Goal: Information Seeking & Learning: Learn about a topic

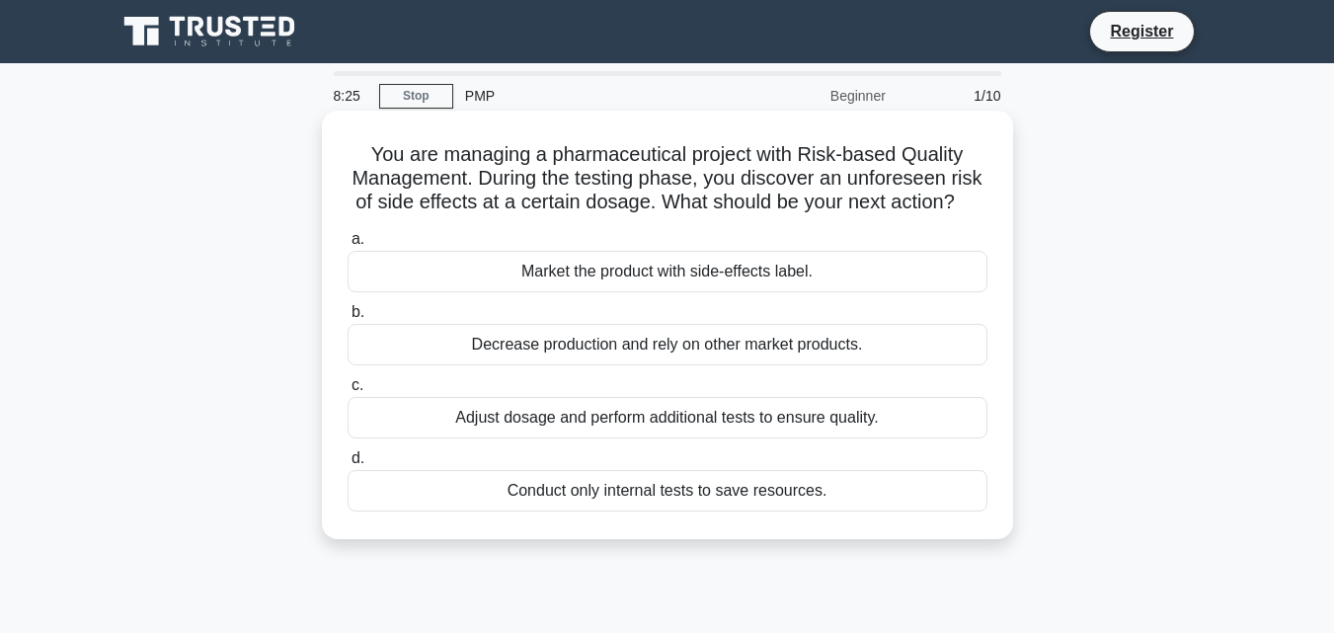
click at [642, 438] on div "Adjust dosage and perform additional tests to ensure quality." at bounding box center [667, 417] width 640 height 41
click at [347, 392] on input "c. Adjust dosage and perform additional tests to ensure quality." at bounding box center [347, 385] width 0 height 13
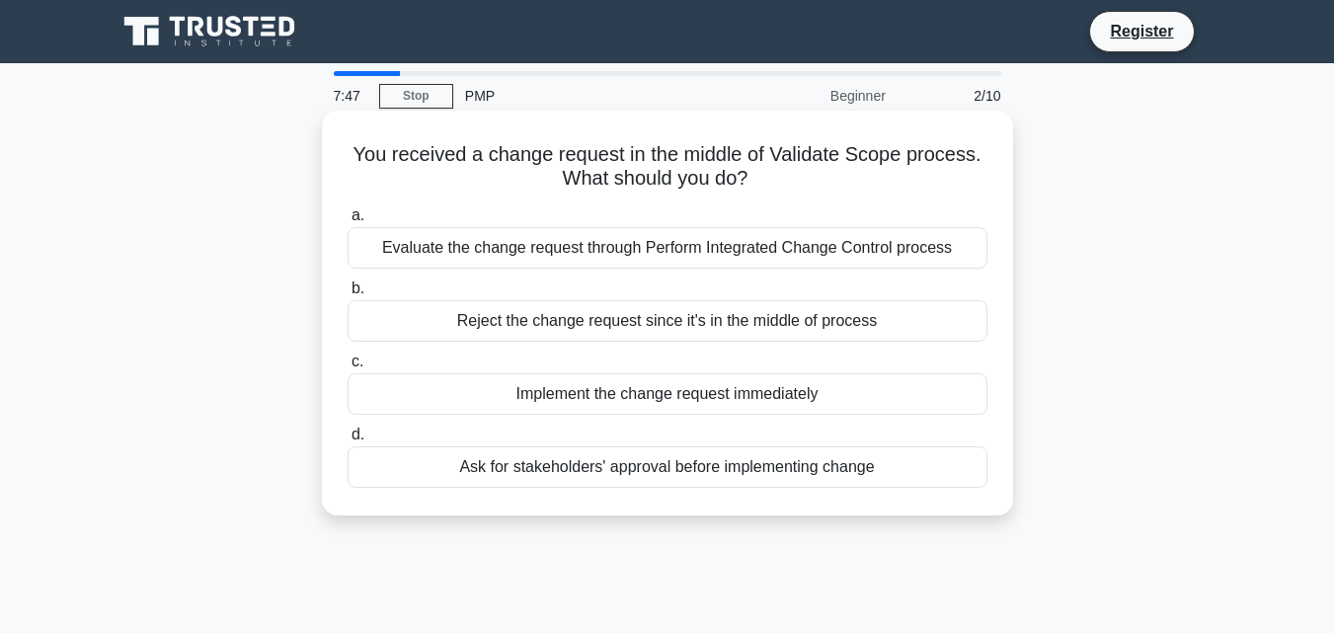
drag, startPoint x: 353, startPoint y: 155, endPoint x: 879, endPoint y: 460, distance: 608.1
click at [879, 460] on div "You received a change request in the middle of Validate Scope process. What sho…" at bounding box center [667, 312] width 675 height 389
copy div "You received a change request in the middle of Validate Scope process. What sho…"
click at [417, 251] on div "Evaluate the change request through Perform Integrated Change Control process" at bounding box center [667, 247] width 640 height 41
click at [347, 222] on input "a. Evaluate the change request through Perform Integrated Change Control process" at bounding box center [347, 215] width 0 height 13
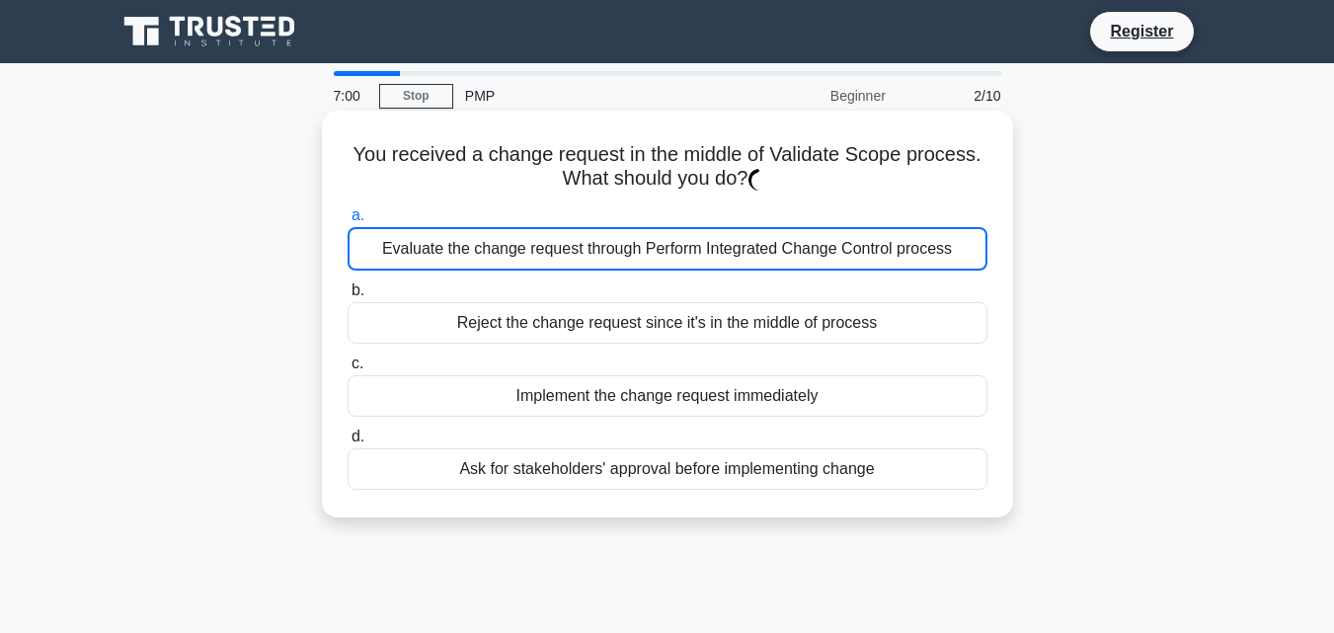
click at [417, 251] on div "Evaluate the change request through Perform Integrated Change Control process" at bounding box center [667, 248] width 640 height 43
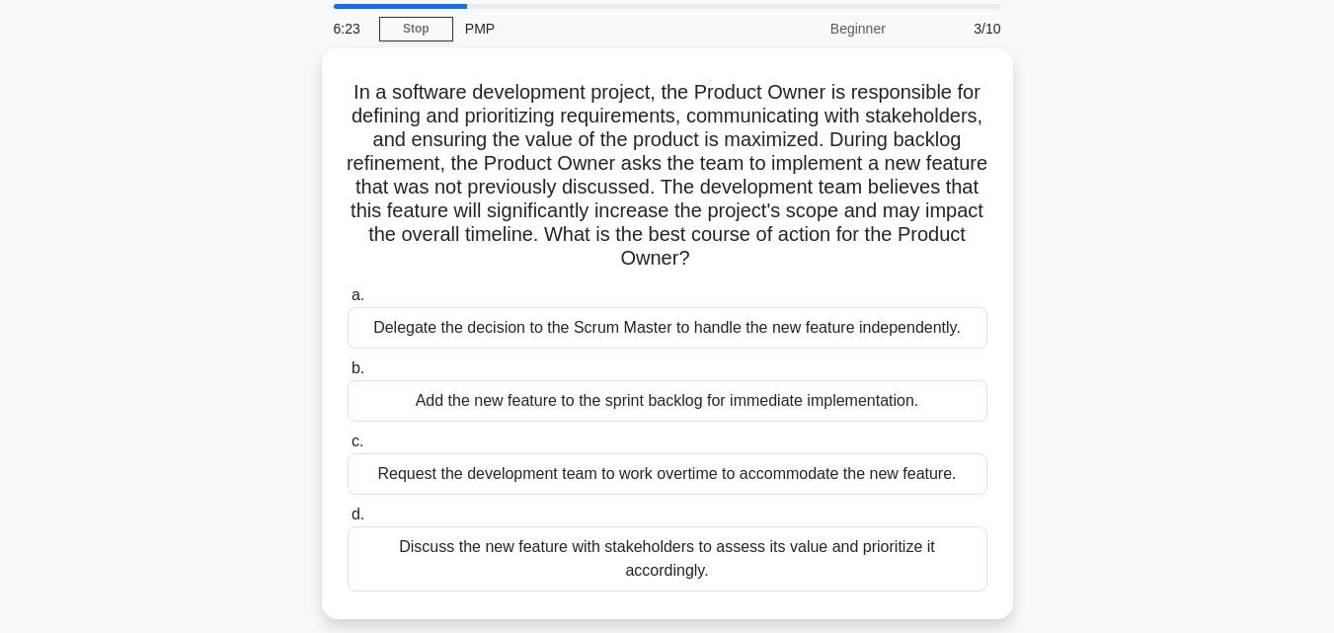
scroll to position [79, 0]
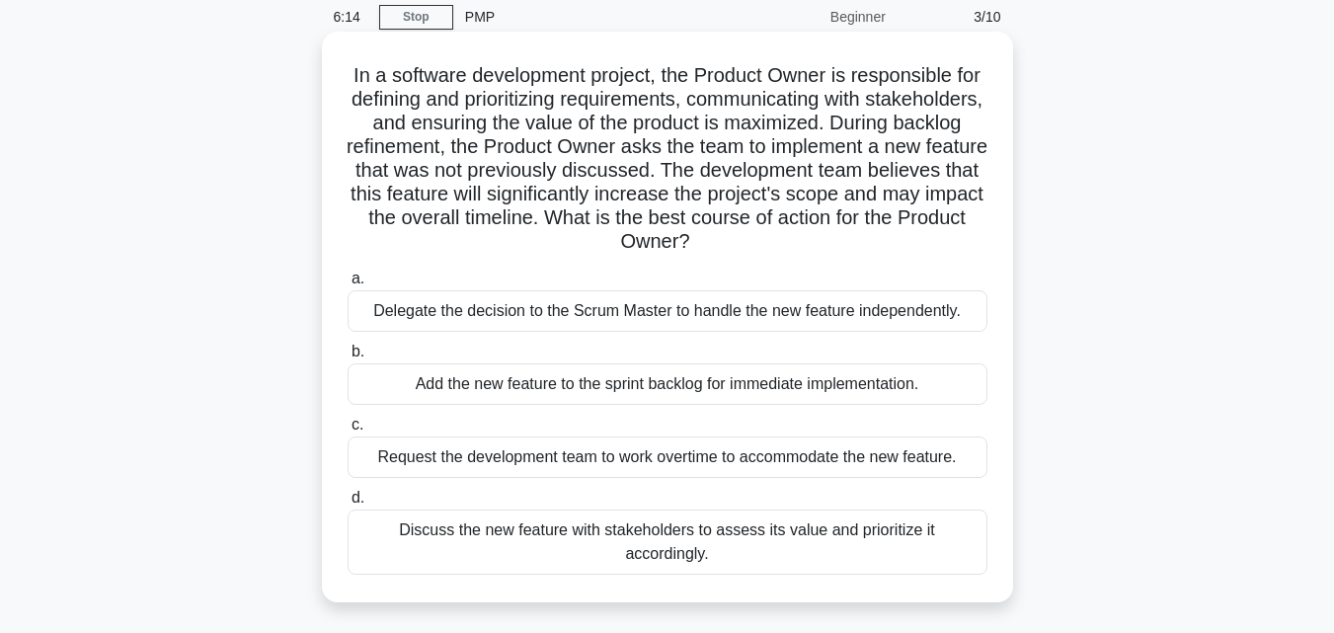
click at [660, 536] on div "Discuss the new feature with stakeholders to assess its value and prioritize it…" at bounding box center [667, 541] width 640 height 65
click at [347, 504] on input "d. Discuss the new feature with stakeholders to assess its value and prioritize…" at bounding box center [347, 498] width 0 height 13
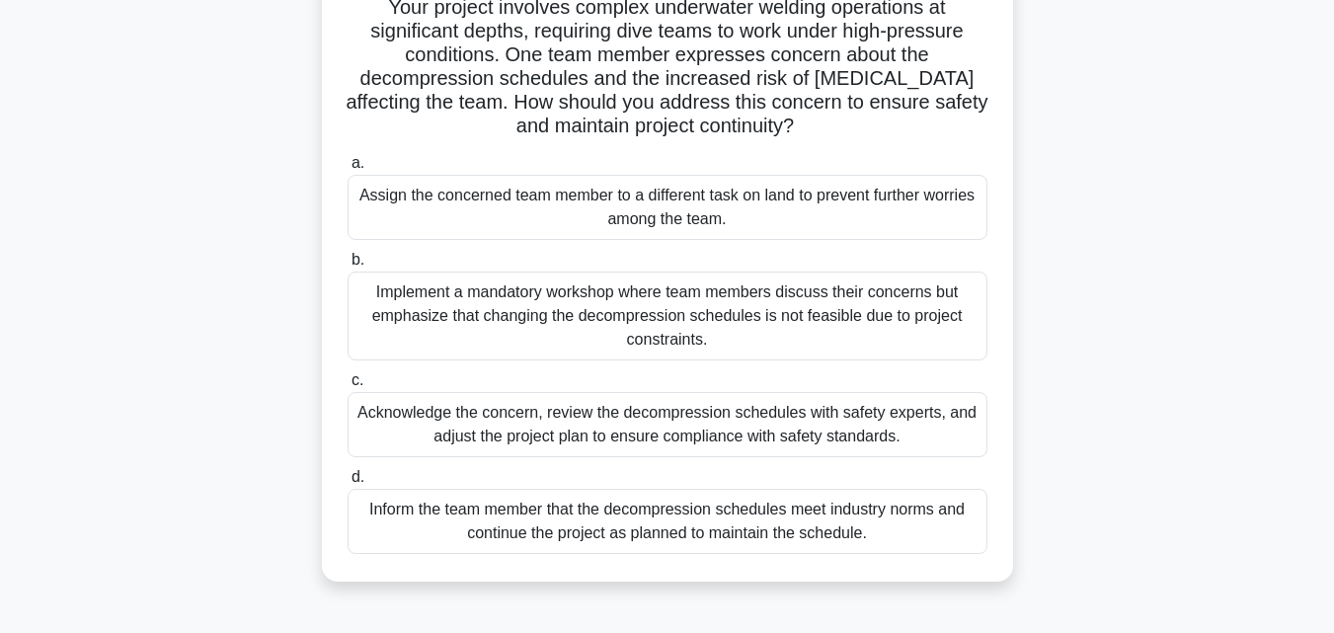
scroll to position [158, 0]
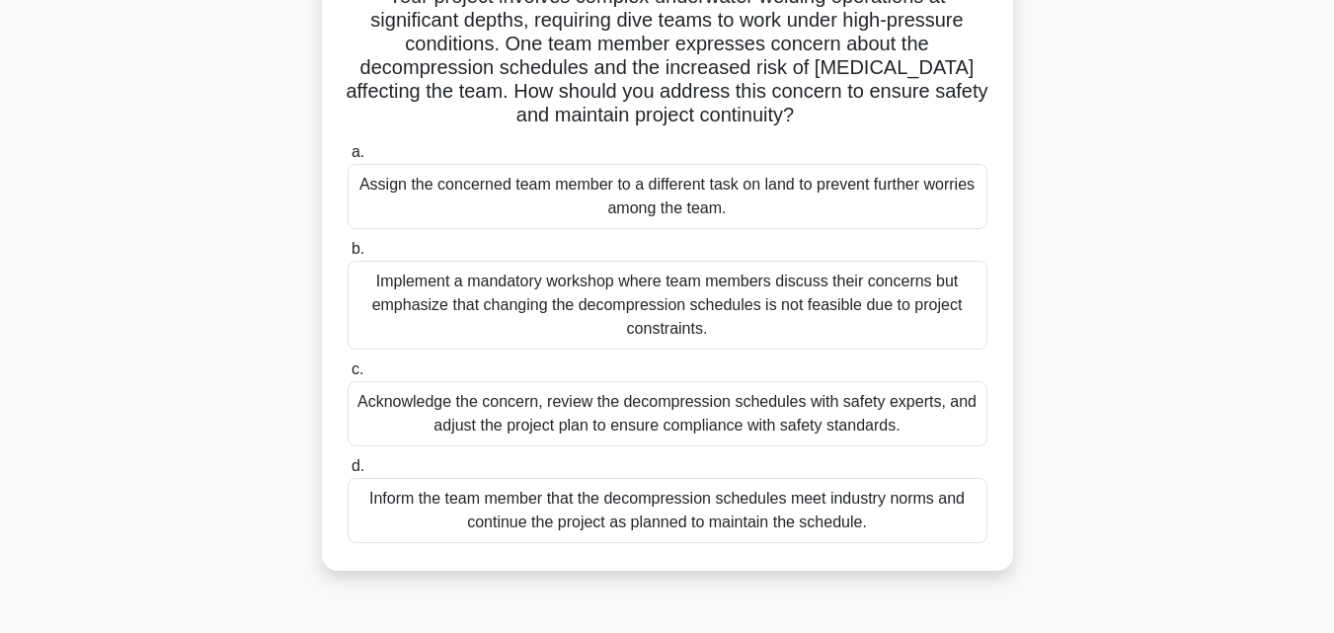
click at [728, 421] on div "Acknowledge the concern, review the decompression schedules with safety experts…" at bounding box center [667, 413] width 640 height 65
click at [347, 376] on input "c. Acknowledge the concern, review the decompression schedules with safety expe…" at bounding box center [347, 369] width 0 height 13
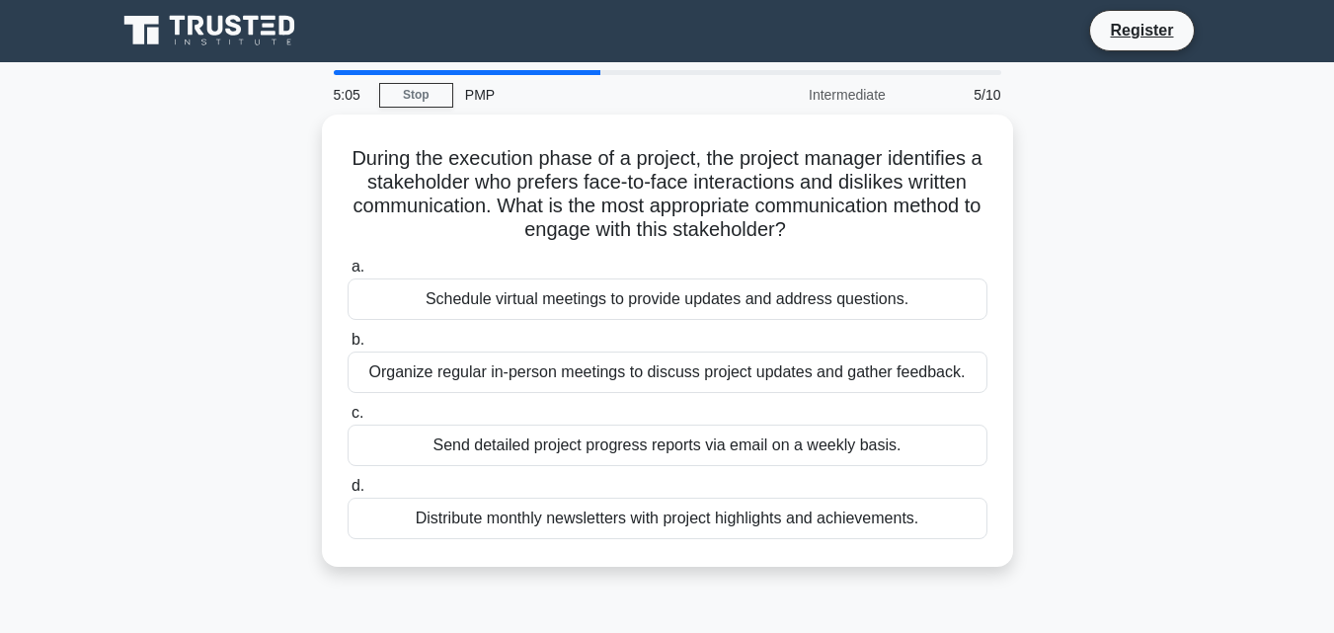
scroll to position [0, 0]
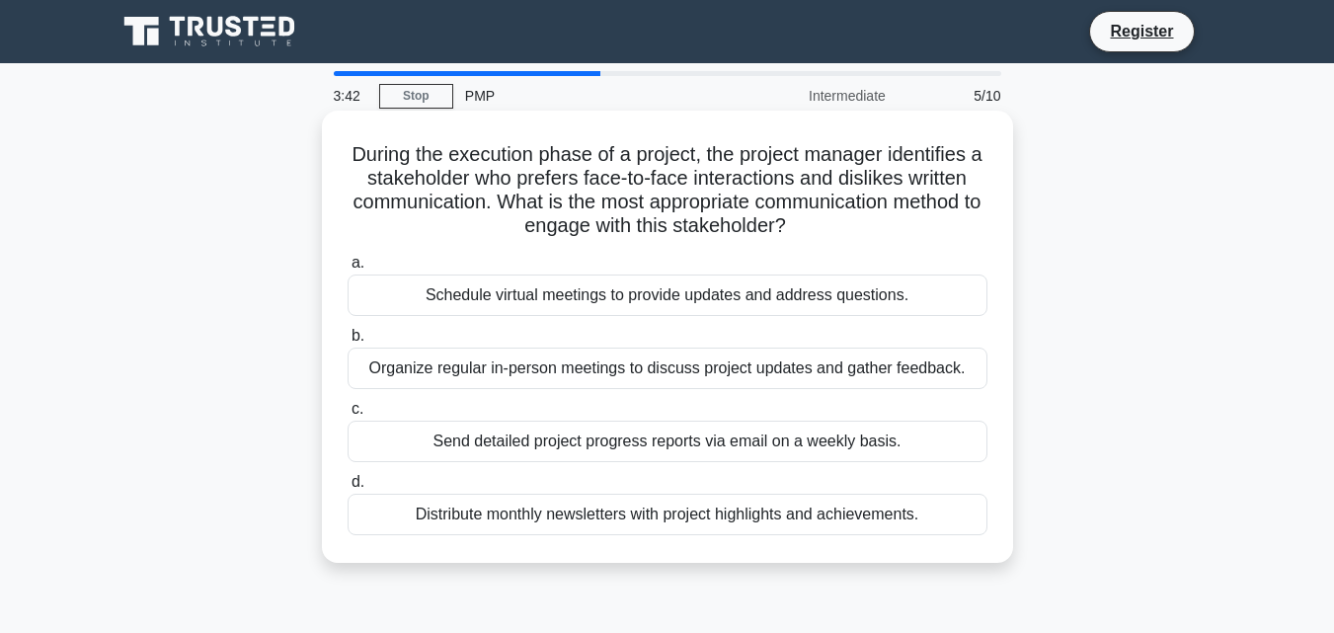
click at [654, 371] on div "Organize regular in-person meetings to discuss project updates and gather feedb…" at bounding box center [667, 367] width 640 height 41
click at [347, 343] on input "b. Organize regular in-person meetings to discuss project updates and gather fe…" at bounding box center [347, 336] width 0 height 13
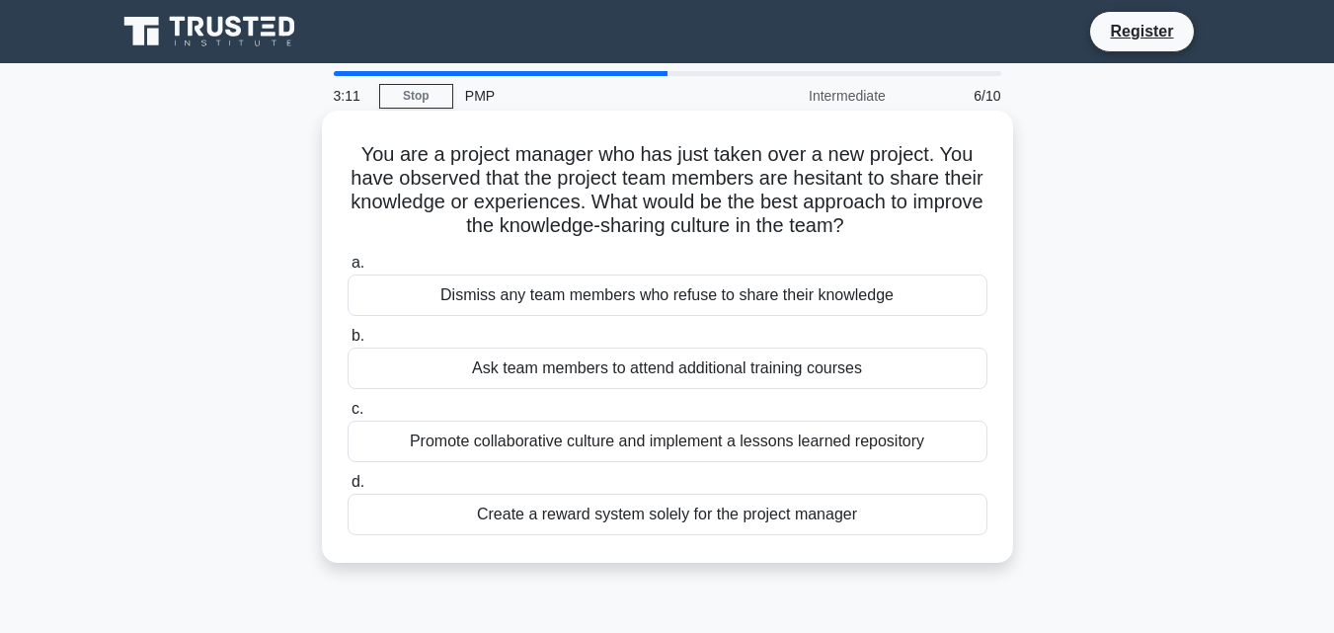
click at [660, 443] on div "Promote collaborative culture and implement a lessons learned repository" at bounding box center [667, 440] width 640 height 41
click at [347, 416] on input "c. Promote collaborative culture and implement a lessons learned repository" at bounding box center [347, 409] width 0 height 13
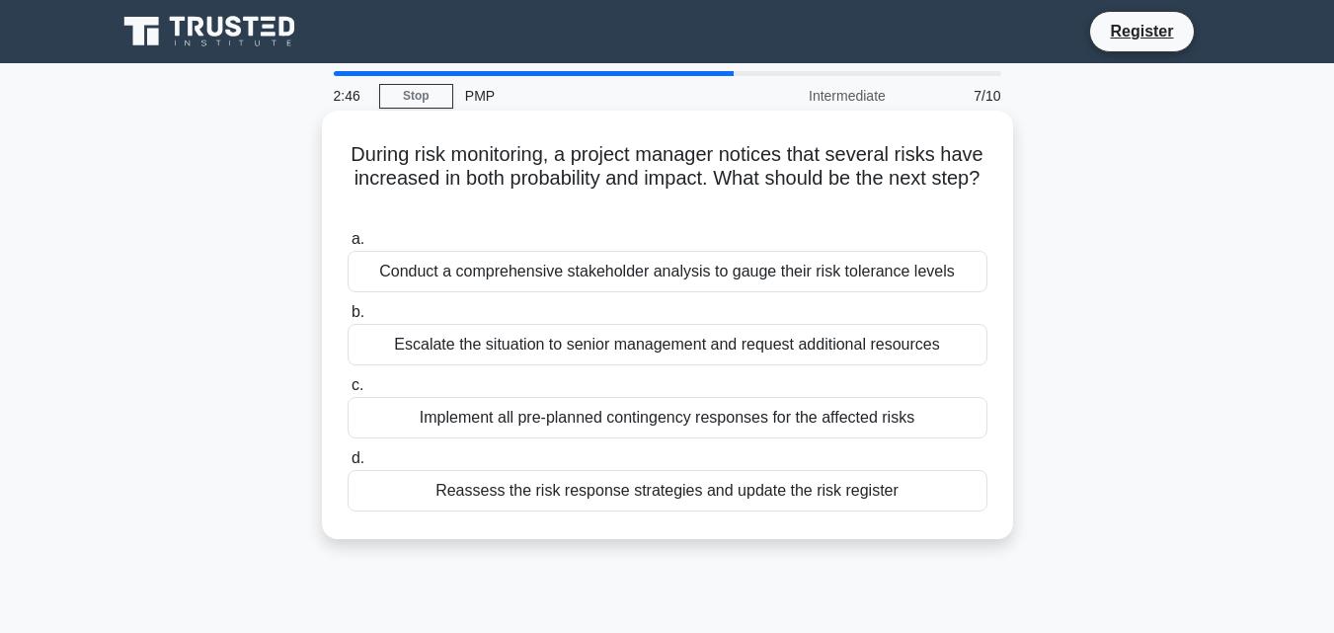
drag, startPoint x: 370, startPoint y: 152, endPoint x: 896, endPoint y: 496, distance: 628.3
click at [896, 496] on div "During risk monitoring, a project manager notices that several risks have incre…" at bounding box center [667, 324] width 675 height 413
copy div "During risk monitoring, a project manager notices that several risks have incre…"
click at [521, 498] on div "Reassess the risk response strategies and update the risk register" at bounding box center [667, 490] width 640 height 41
click at [347, 465] on input "d. Reassess the risk response strategies and update the risk register" at bounding box center [347, 458] width 0 height 13
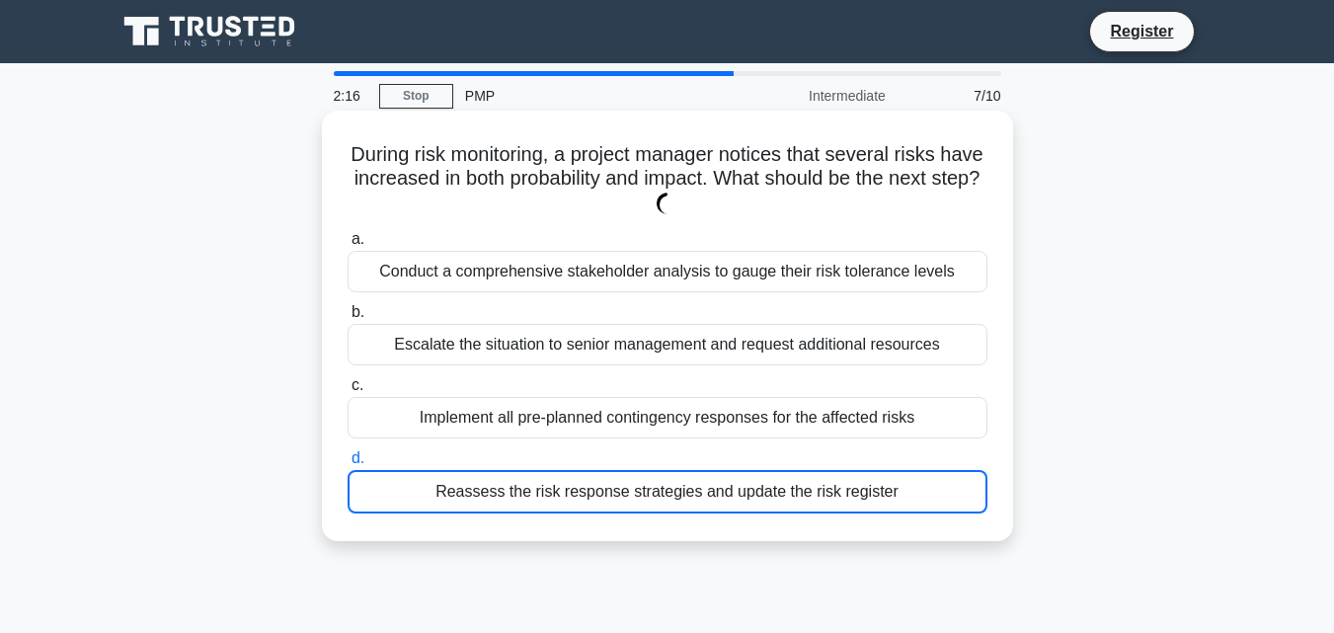
click at [521, 498] on div "Reassess the risk response strategies and update the risk register" at bounding box center [667, 491] width 640 height 43
click at [347, 465] on input "d. Reassess the risk response strategies and update the risk register" at bounding box center [347, 458] width 0 height 13
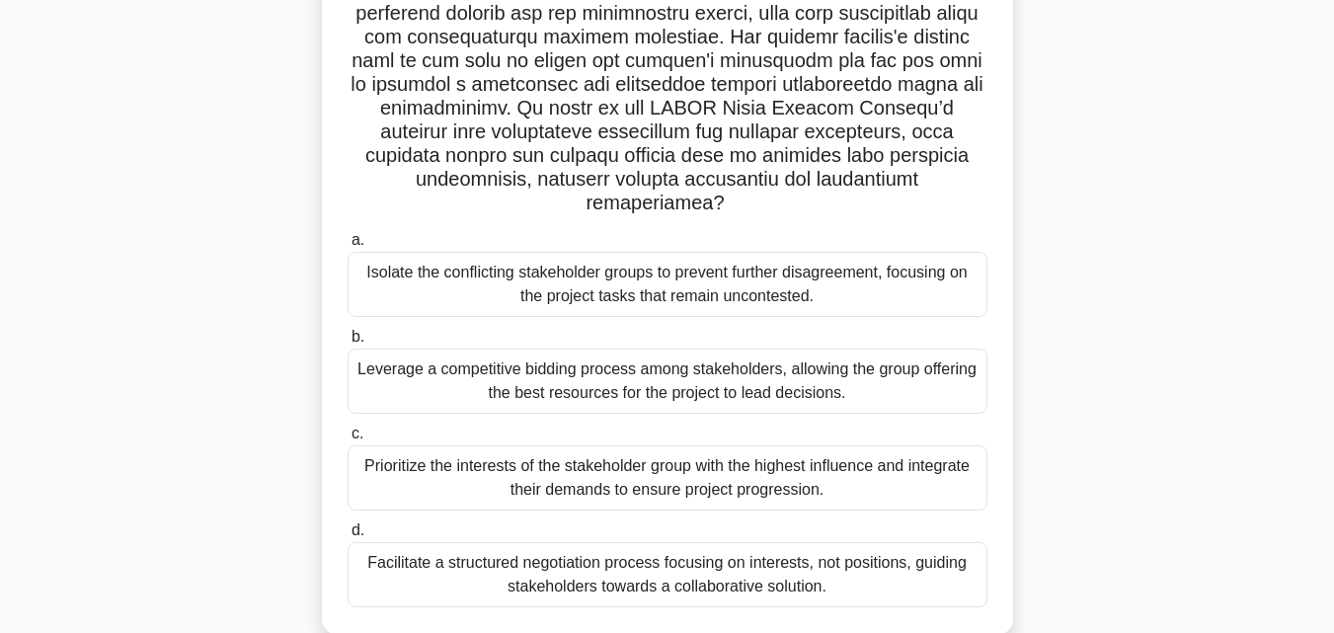
scroll to position [413, 0]
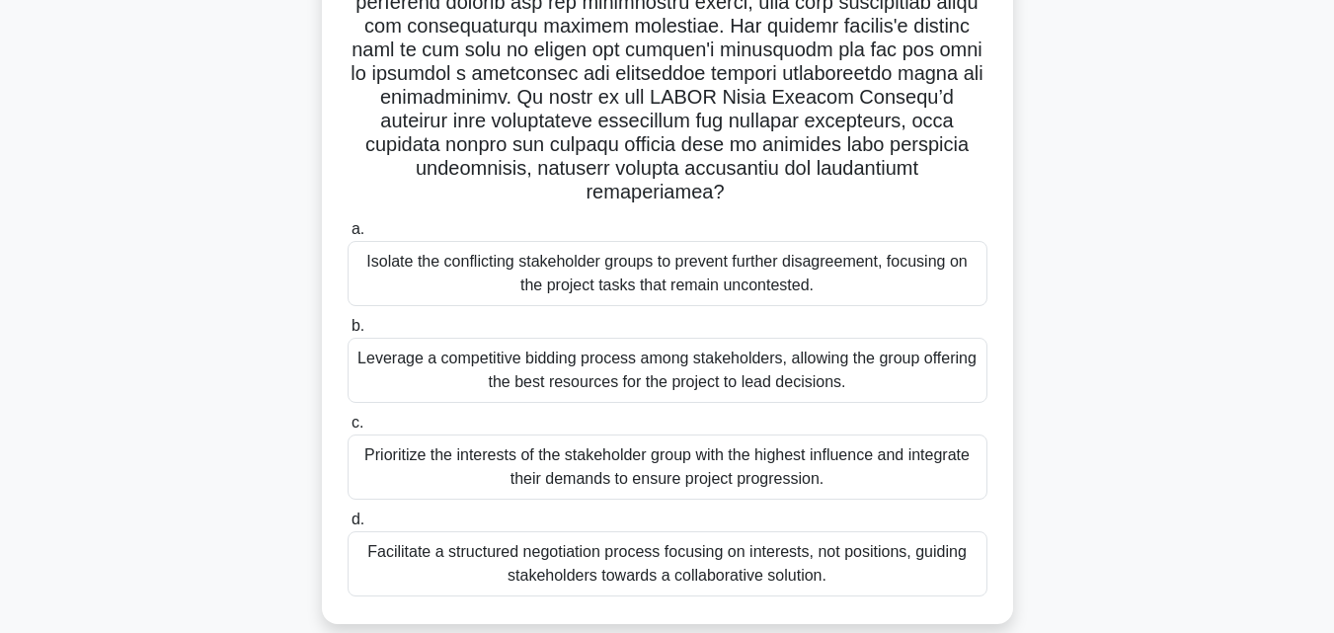
click at [689, 441] on div "Prioritize the interests of the stakeholder group with the highest influence an…" at bounding box center [667, 466] width 640 height 65
click at [347, 429] on input "c. Prioritize the interests of the stakeholder group with the highest influence…" at bounding box center [347, 423] width 0 height 13
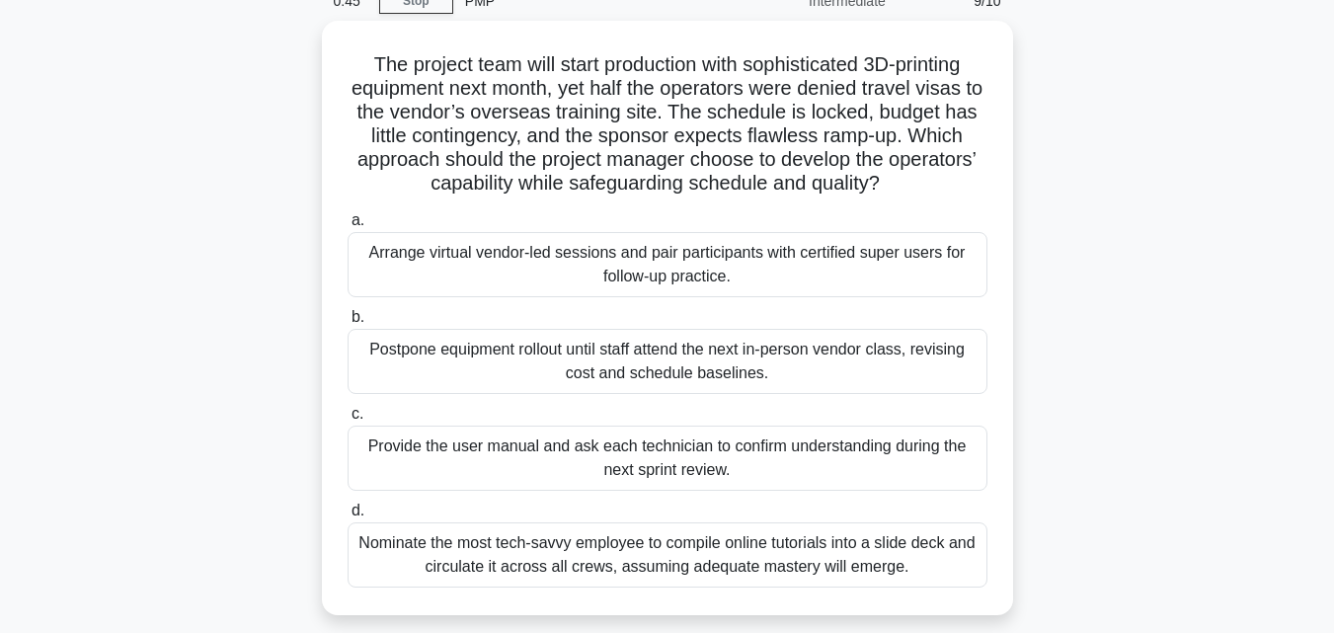
scroll to position [94, 0]
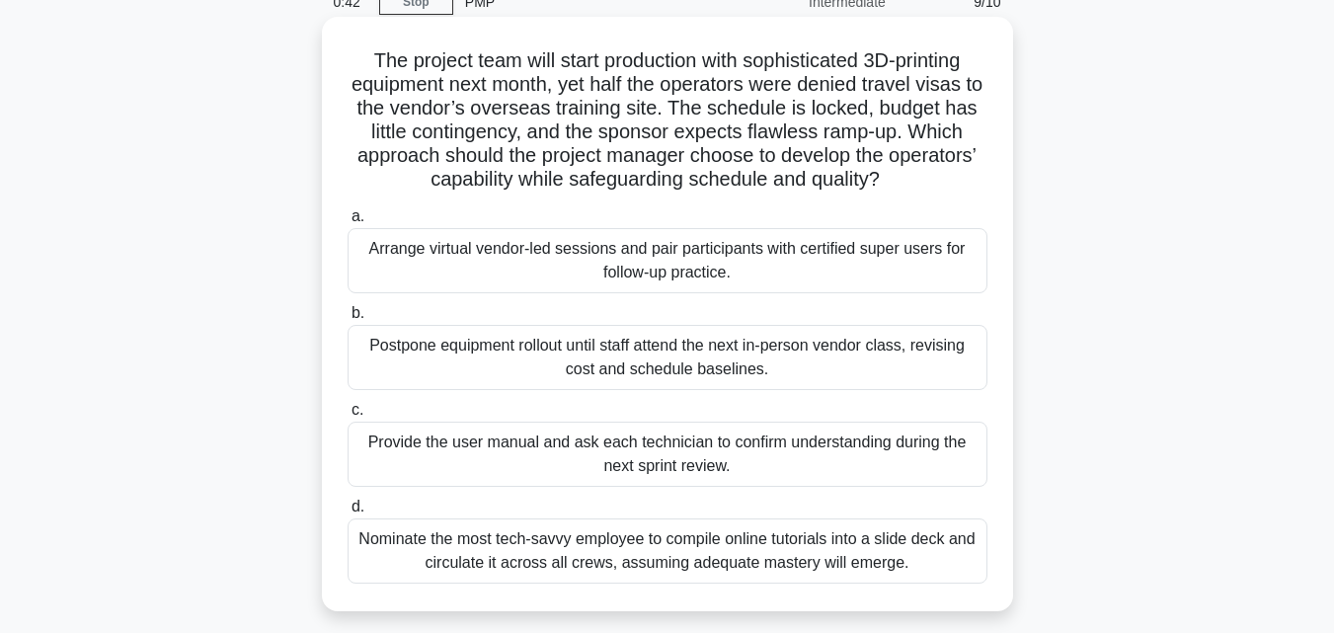
click at [689, 264] on div "Arrange virtual vendor-led sessions and pair participants with certified super …" at bounding box center [667, 260] width 640 height 65
click at [347, 223] on input "a. Arrange virtual vendor-led sessions and pair participants with certified sup…" at bounding box center [347, 216] width 0 height 13
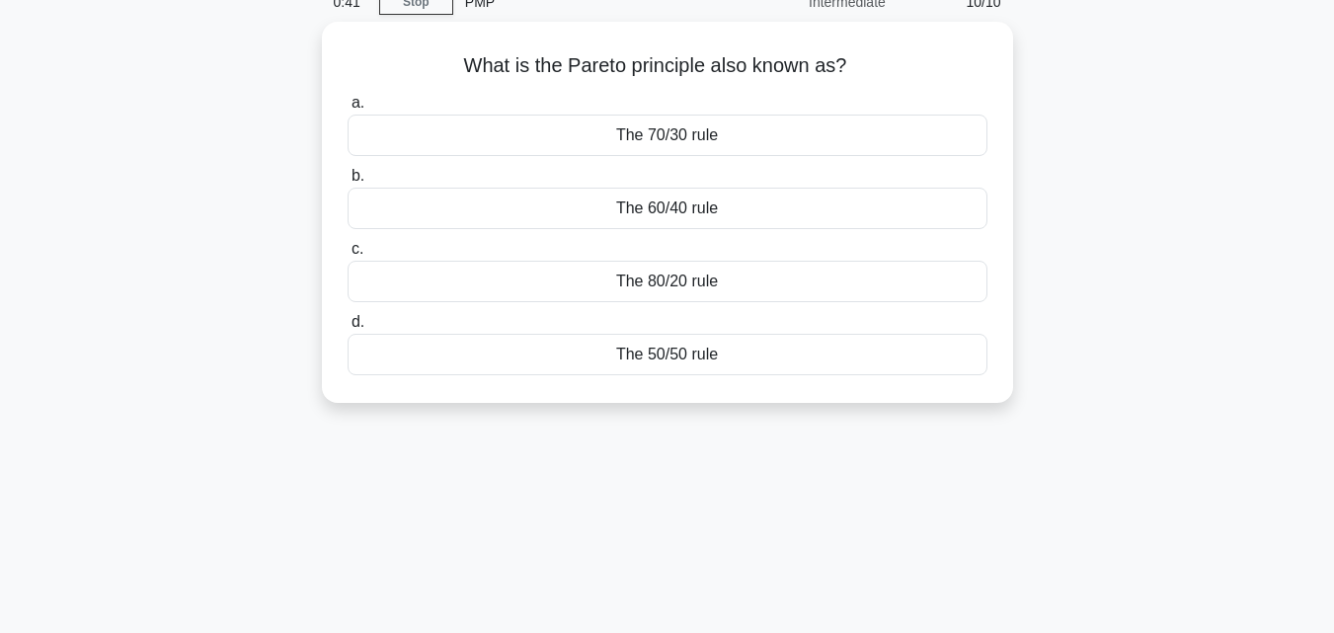
scroll to position [0, 0]
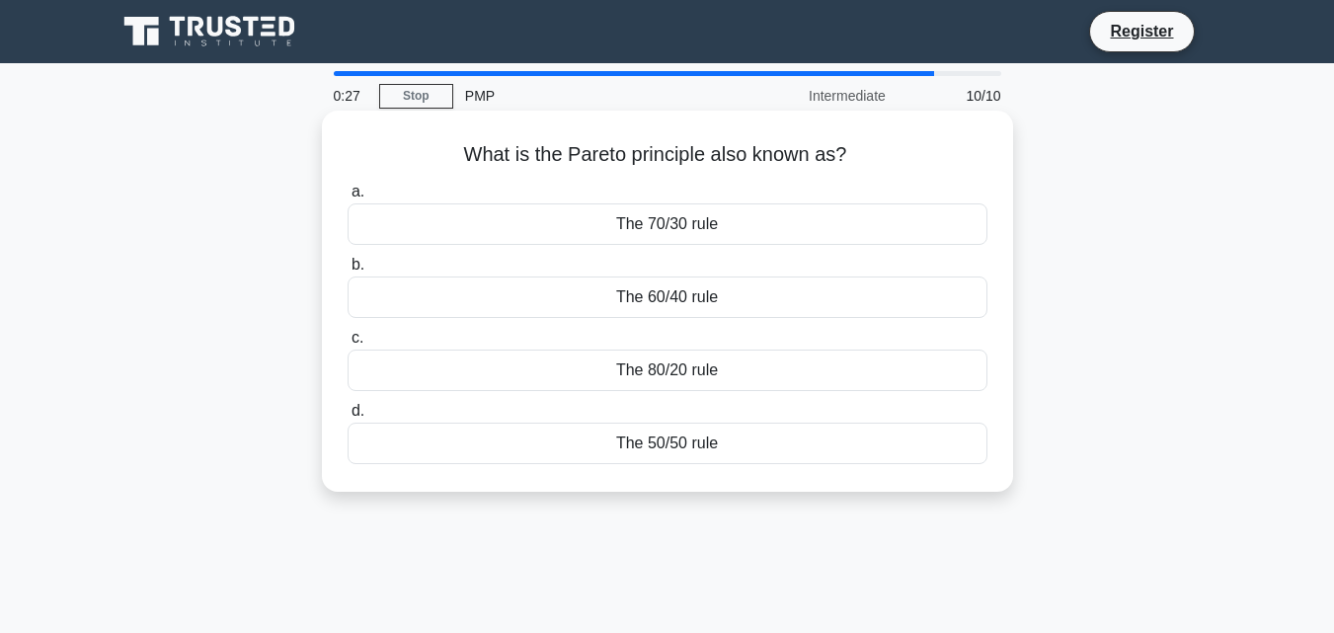
click at [676, 301] on div "The 60/40 rule" at bounding box center [667, 296] width 640 height 41
click at [347, 271] on input "b. The 60/40 rule" at bounding box center [347, 265] width 0 height 13
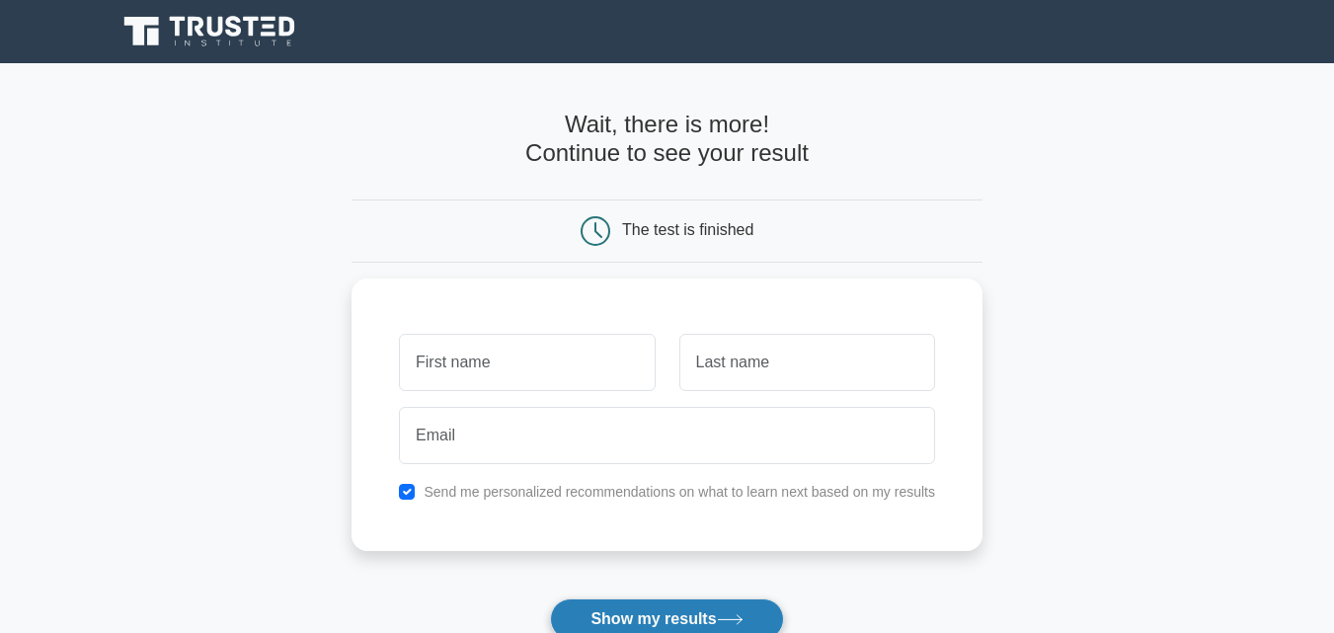
click at [634, 621] on button "Show my results" at bounding box center [666, 618] width 233 height 41
click at [1001, 243] on main "Wait, there is more! Continue to see your result The test is finished and the" at bounding box center [667, 418] width 1334 height 711
